Goal: Information Seeking & Learning: Get advice/opinions

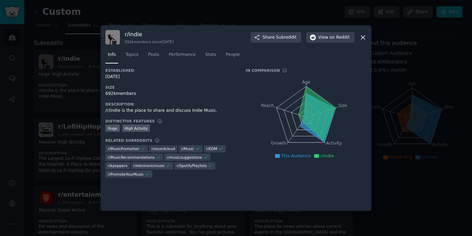
scroll to position [9, 0]
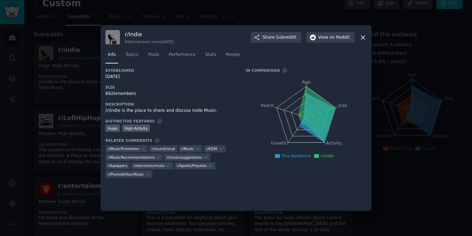
click at [361, 39] on icon at bounding box center [363, 38] width 4 height 4
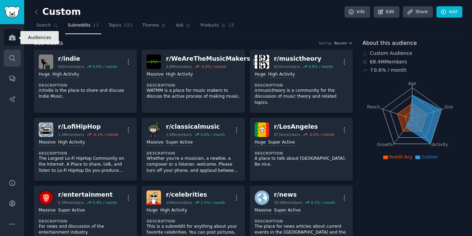
click at [15, 58] on icon "Sidebar" at bounding box center [12, 58] width 7 height 7
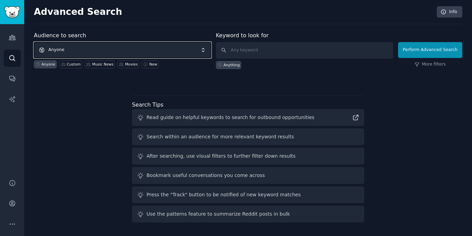
click at [142, 51] on span "Anyone" at bounding box center [122, 50] width 177 height 16
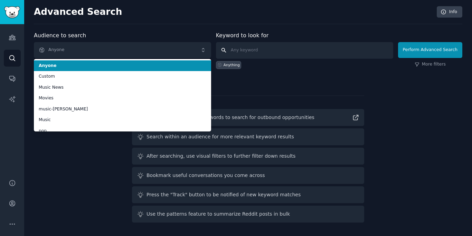
click at [260, 49] on input "text" at bounding box center [304, 50] width 177 height 17
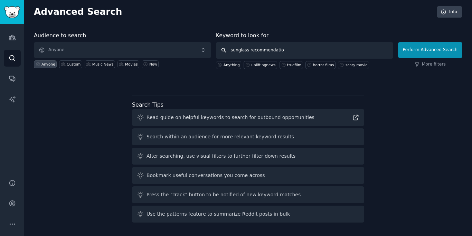
type input "sunglass recommendation"
click button "Perform Advanced Search" at bounding box center [430, 50] width 64 height 16
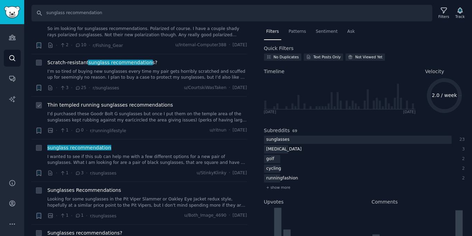
scroll to position [32, 0]
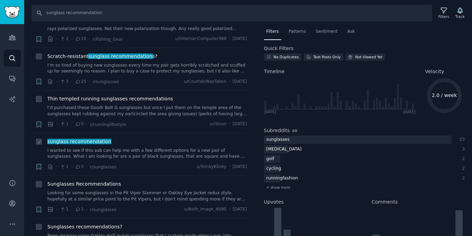
click at [223, 152] on link "I wanted to see if this sub can help me with a few different options for a new …" at bounding box center [147, 154] width 200 height 12
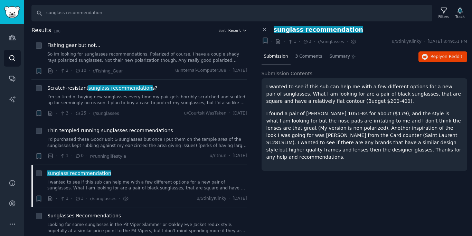
click at [243, 31] on icon "button" at bounding box center [244, 30] width 5 height 5
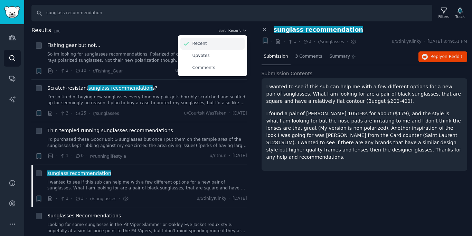
click at [225, 40] on div "Recent" at bounding box center [212, 44] width 64 height 12
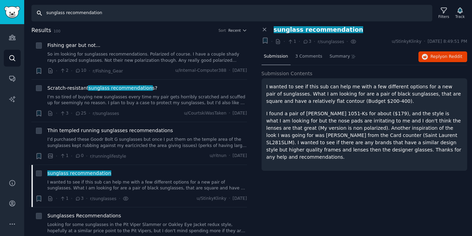
click at [66, 13] on input "sunglass recommendation" at bounding box center [231, 13] width 401 height 17
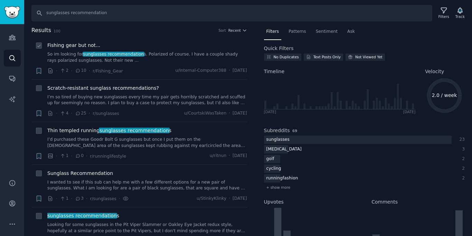
click at [147, 64] on div "Fishing gear but not... So im looking for sunglasses recommendation s. Polarize…" at bounding box center [147, 58] width 200 height 33
click at [168, 54] on link "So im looking for sunglasses recommendation s. Polarized of course. I have a co…" at bounding box center [147, 58] width 200 height 12
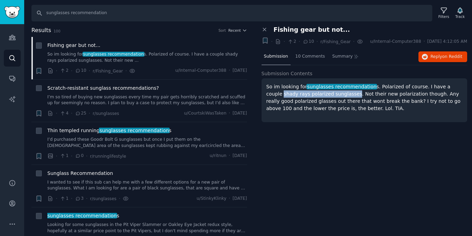
drag, startPoint x: 338, startPoint y: 100, endPoint x: 264, endPoint y: 99, distance: 74.3
click at [264, 99] on div "So im looking for sunglasses recommendation s. Polarized of course. I have a co…" at bounding box center [365, 100] width 206 height 44
copy p "shady rays polarized sunglasses"
click at [159, 187] on link "I wanted to see if this sub can help me with a few different options for a new …" at bounding box center [147, 186] width 200 height 12
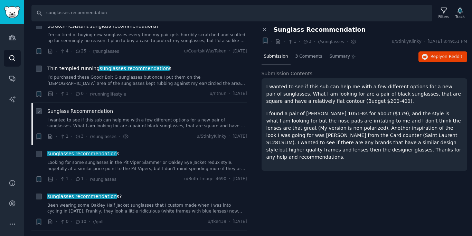
scroll to position [63, 0]
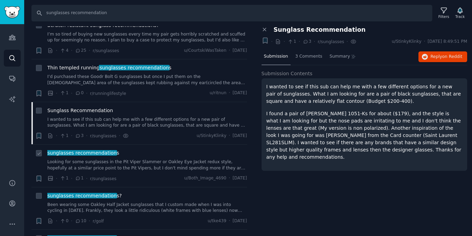
click at [167, 169] on link "Looking for some sunglasses in the Pit Viper Slammer or Oakley Eye Jacket redux…" at bounding box center [147, 165] width 200 height 12
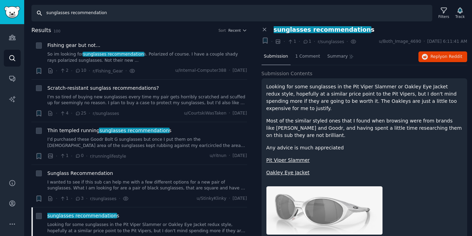
click at [89, 15] on input "sunglasses recommendation" at bounding box center [231, 13] width 401 height 17
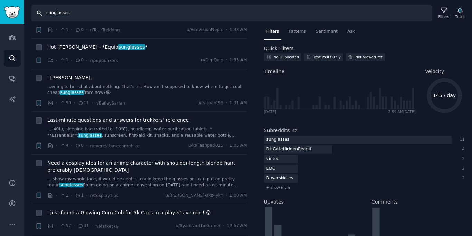
scroll to position [543, 0]
click at [47, 15] on input "sunglasses" at bounding box center [231, 13] width 401 height 17
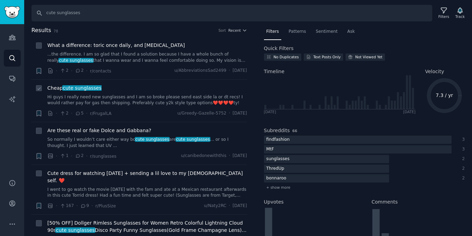
click at [145, 94] on div "Cheap cute sunglasses Hi guys I really need new sunglasses and I am so broke pl…" at bounding box center [147, 96] width 200 height 22
click at [145, 103] on link "Hi guys I really need new sunglasses and I am so broke please send east side la…" at bounding box center [147, 100] width 200 height 12
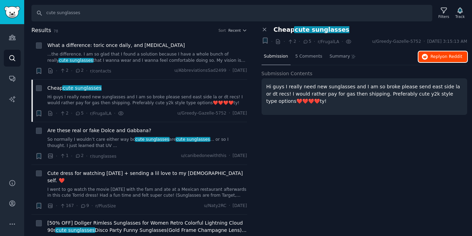
click at [448, 57] on span "on Reddit" at bounding box center [453, 56] width 20 height 5
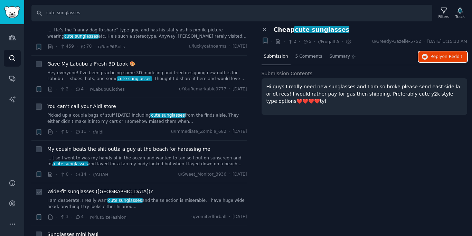
scroll to position [285, 0]
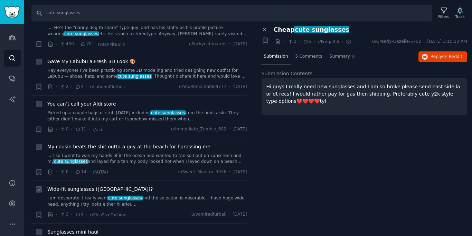
click at [143, 200] on link "I am desperate. I really want cute sunglasses and the selection is miserable. I…" at bounding box center [147, 202] width 200 height 12
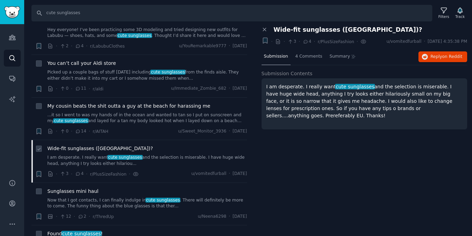
scroll to position [327, 0]
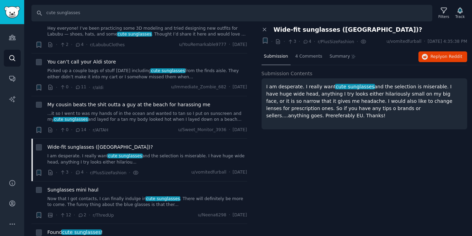
drag, startPoint x: 448, startPoint y: 109, endPoint x: 264, endPoint y: 90, distance: 185.6
click at [264, 88] on div "I am desperate. I really want cute sunglasses and the selection is miserable. I…" at bounding box center [365, 103] width 206 height 51
copy p "I am desperate. I really want cute sunglasses and the selection is miserable. I…"
click at [437, 58] on span "Reply on Reddit" at bounding box center [447, 57] width 32 height 6
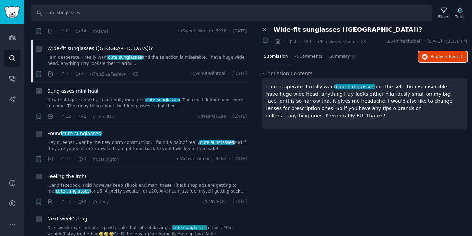
scroll to position [428, 0]
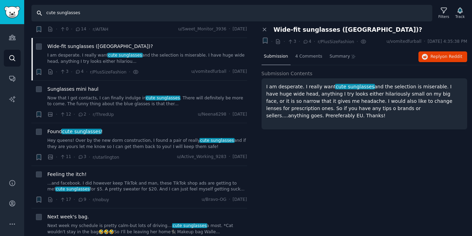
click at [162, 17] on input "cute sunglasses" at bounding box center [231, 13] width 401 height 17
type input "s"
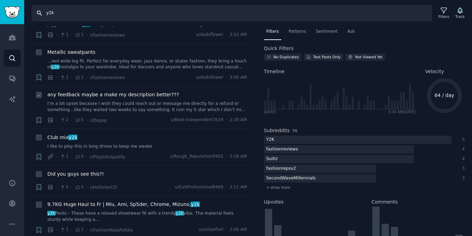
scroll to position [122, 0]
click at [182, 10] on input "y2k" at bounding box center [231, 13] width 401 height 17
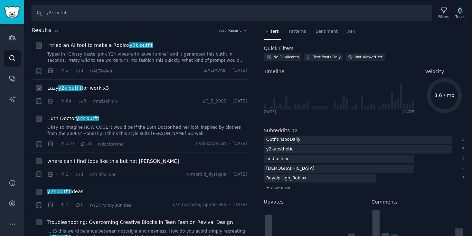
click at [178, 93] on div "Lazy y2k outfit for work x3" at bounding box center [147, 90] width 200 height 10
click at [197, 92] on div "Lazy y2k outfit for work x3" at bounding box center [147, 90] width 200 height 10
click at [93, 98] on span "r/mtfashion" at bounding box center [105, 101] width 25 height 7
click at [97, 91] on span "Lazy y2k outfit for work x3" at bounding box center [78, 88] width 62 height 7
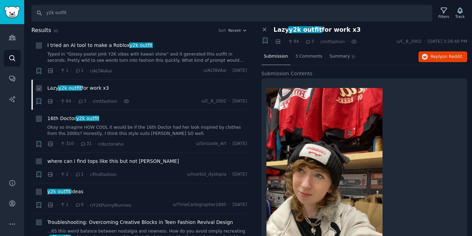
click at [97, 89] on span "Lazy y2k outfit for work x3" at bounding box center [78, 88] width 62 height 7
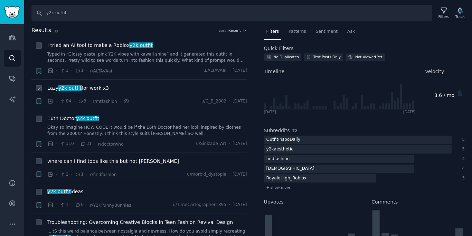
click at [97, 89] on span "Lazy y2k outfit for work x3" at bounding box center [78, 88] width 62 height 7
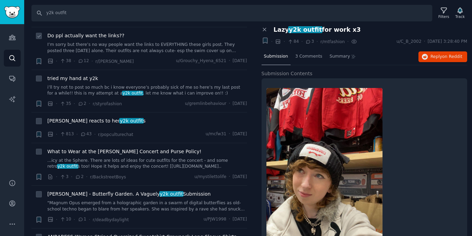
scroll to position [230, 0]
click at [146, 160] on link "...icy at the Sphere. There are lots of ideas for cute outfits for the concert …" at bounding box center [147, 164] width 200 height 12
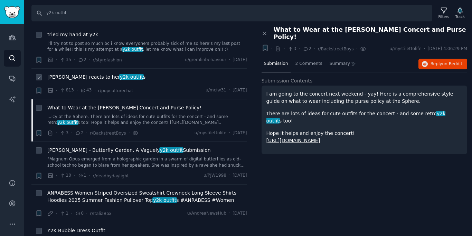
scroll to position [274, 0]
click at [144, 15] on input "y2k outfit" at bounding box center [231, 13] width 401 height 17
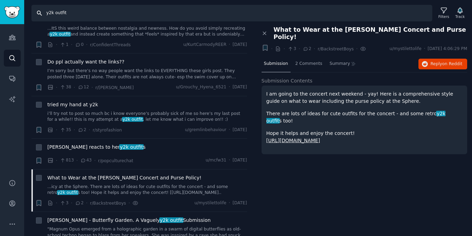
scroll to position [0, 0]
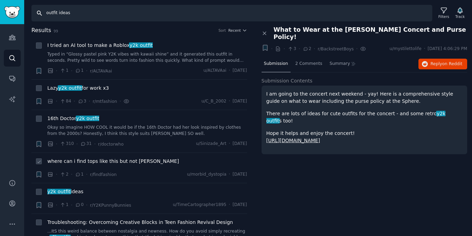
type input "outfit ideas"
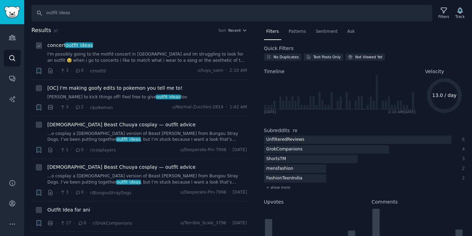
click at [175, 61] on link "I'm possibly going to the motfd concert in [GEOGRAPHIC_DATA] and im struggling …" at bounding box center [147, 58] width 200 height 12
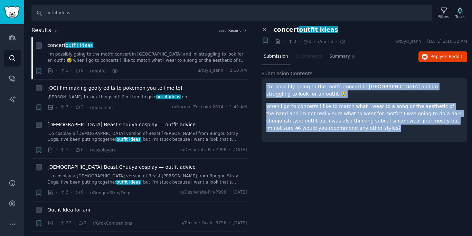
drag, startPoint x: 351, startPoint y: 130, endPoint x: 266, endPoint y: 86, distance: 95.4
click at [266, 86] on div "I'm possibly going to the motfd concert in [GEOGRAPHIC_DATA] and im struggling …" at bounding box center [365, 110] width 206 height 64
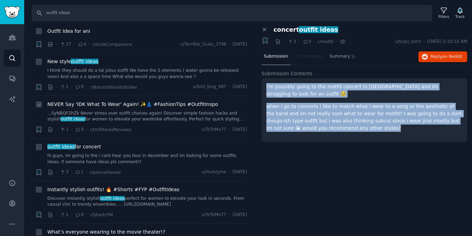
scroll to position [180, 0]
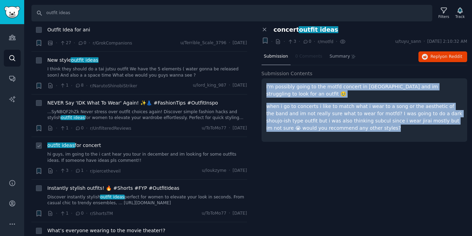
click at [165, 160] on link "hi guys, im going to the i cant hear you tour in december and im looking for so…" at bounding box center [147, 158] width 200 height 12
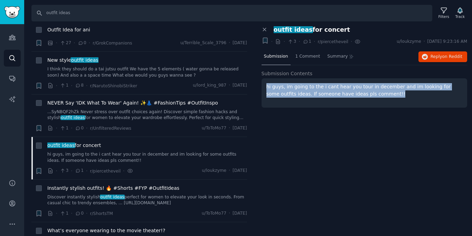
drag, startPoint x: 369, startPoint y: 94, endPoint x: 261, endPoint y: 87, distance: 107.7
click at [262, 87] on div "hi guys, im going to the i cant hear you tour in december and im looking for so…" at bounding box center [365, 92] width 206 height 29
copy p "hi guys, im going to the i cant hear you tour in december and im looking for so…"
click at [443, 56] on span "Reply on Reddit" at bounding box center [447, 57] width 32 height 6
